Goal: Navigation & Orientation: Understand site structure

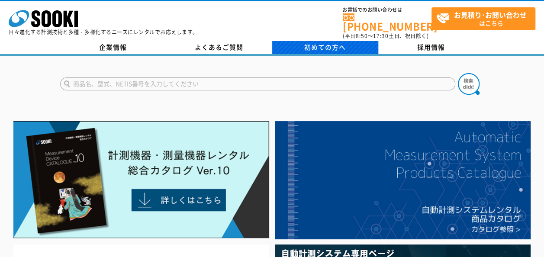
click at [336, 48] on link "初めての方へ" at bounding box center [325, 47] width 106 height 13
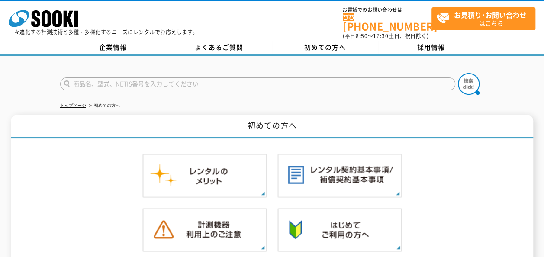
scroll to position [72, 0]
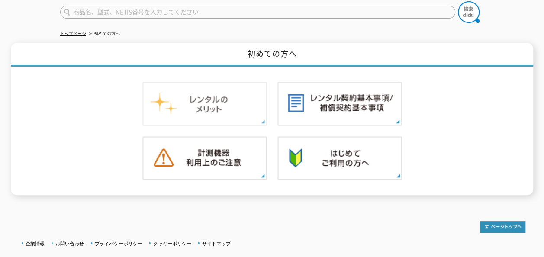
click at [232, 96] on img at bounding box center [204, 104] width 125 height 44
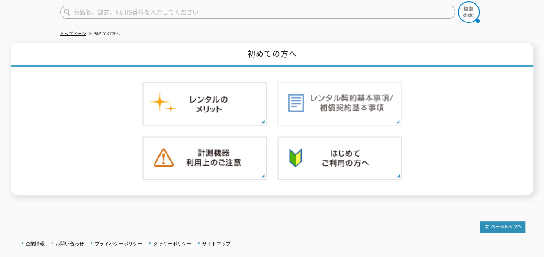
click at [378, 103] on img at bounding box center [339, 104] width 125 height 44
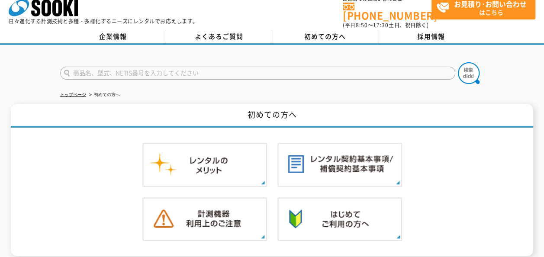
scroll to position [0, 0]
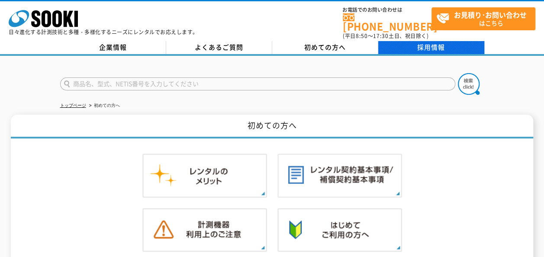
click at [435, 47] on link "採用情報" at bounding box center [431, 47] width 106 height 13
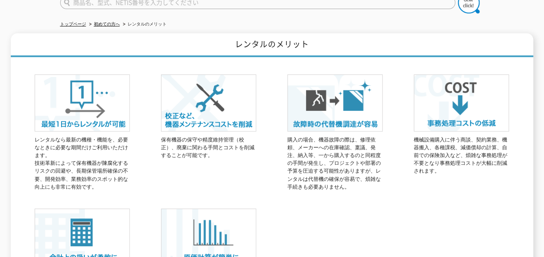
scroll to position [216, 0]
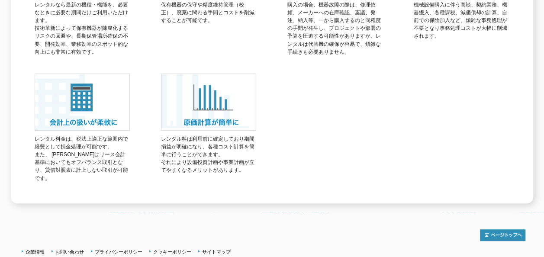
drag, startPoint x: 257, startPoint y: 107, endPoint x: 250, endPoint y: 103, distance: 8.0
